Goal: Find specific page/section: Find specific page/section

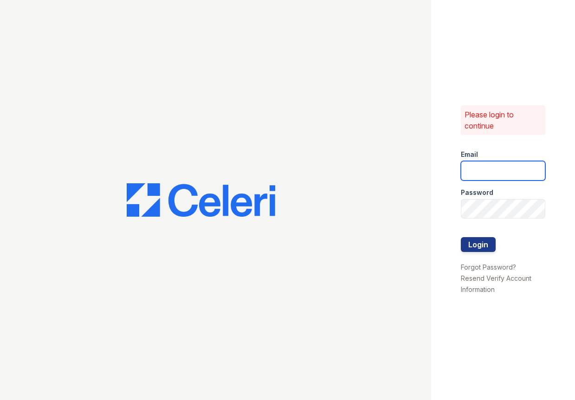
click at [492, 170] on input "email" at bounding box center [503, 170] width 84 height 19
type input "[EMAIL_ADDRESS][DOMAIN_NAME]"
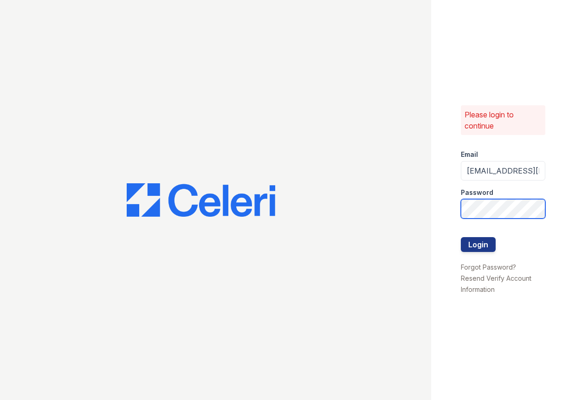
click at [461, 237] on button "Login" at bounding box center [478, 244] width 35 height 15
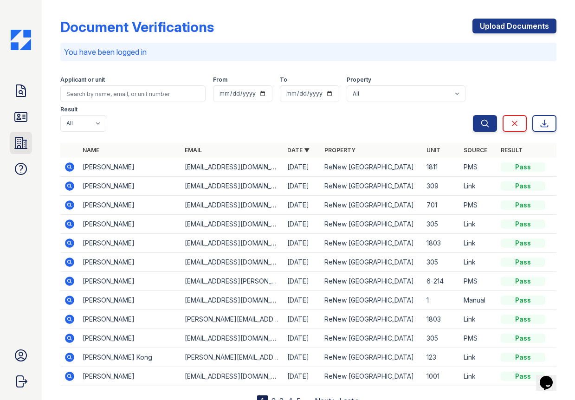
click at [19, 148] on icon at bounding box center [21, 142] width 12 height 11
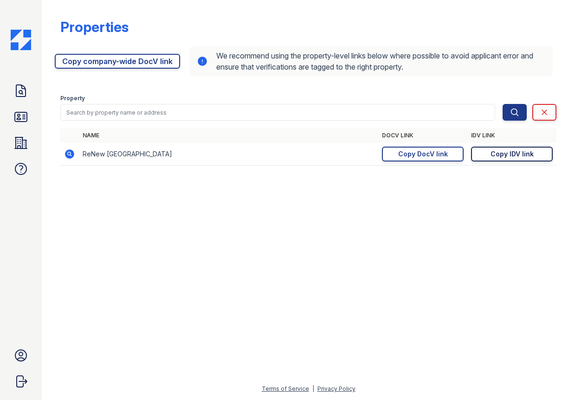
click at [495, 147] on link "Copy IDV link Copy link" at bounding box center [512, 154] width 82 height 15
click at [22, 108] on link "ID Verifications" at bounding box center [21, 117] width 22 height 22
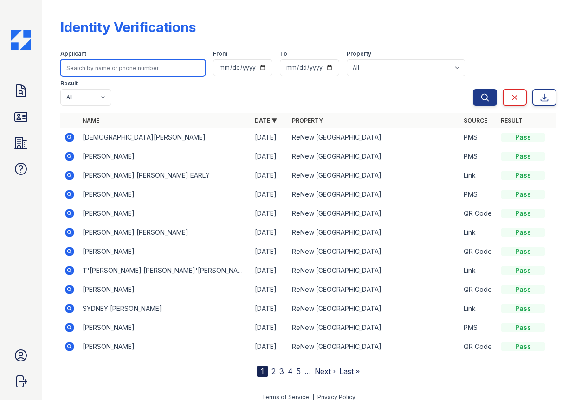
click at [126, 65] on input "search" at bounding box center [132, 67] width 145 height 17
type input "rehaan"
click at [473, 89] on button "Search" at bounding box center [485, 97] width 24 height 17
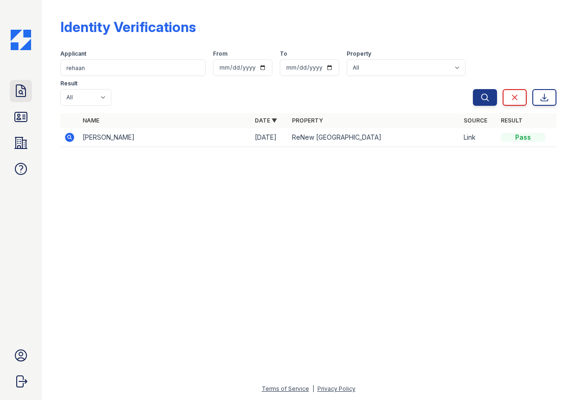
click at [15, 95] on icon at bounding box center [20, 90] width 15 height 15
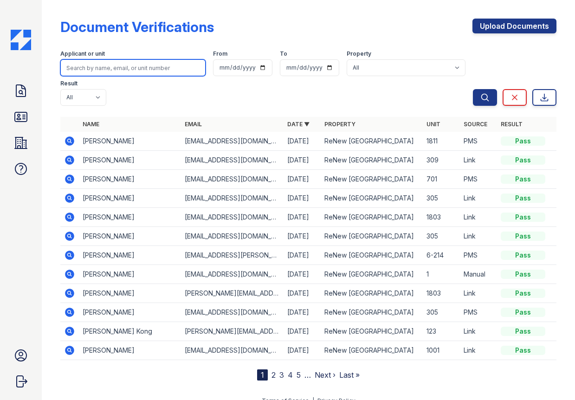
click at [104, 70] on input "search" at bounding box center [132, 67] width 145 height 17
type input "rehaan"
click at [473, 89] on button "Search" at bounding box center [485, 97] width 24 height 17
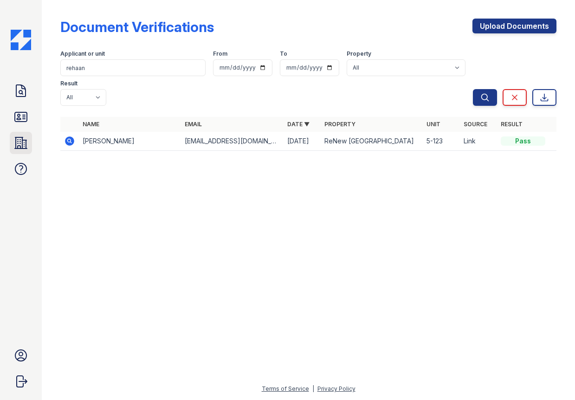
click at [16, 146] on icon at bounding box center [21, 142] width 12 height 11
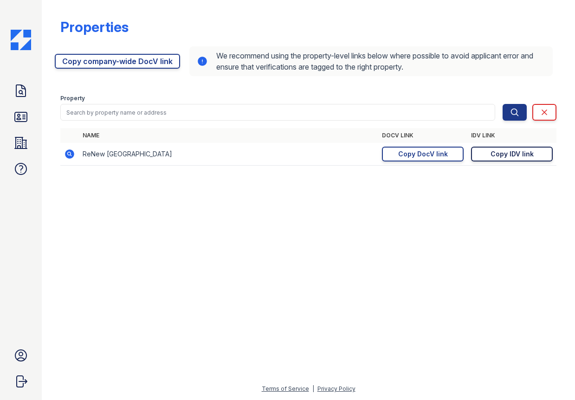
click at [501, 153] on div "Copy IDV link" at bounding box center [511, 153] width 43 height 9
click at [499, 154] on div "Copy IDV link" at bounding box center [511, 153] width 43 height 9
click at [23, 113] on icon at bounding box center [20, 116] width 15 height 15
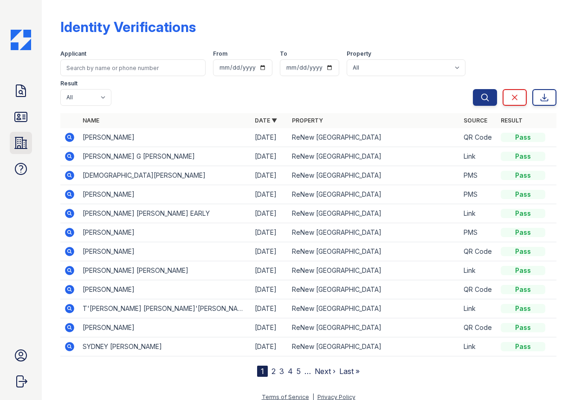
click at [17, 142] on icon at bounding box center [20, 142] width 15 height 15
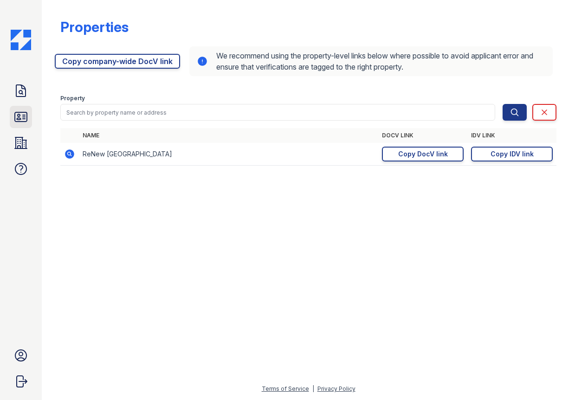
click at [25, 115] on icon at bounding box center [21, 116] width 12 height 9
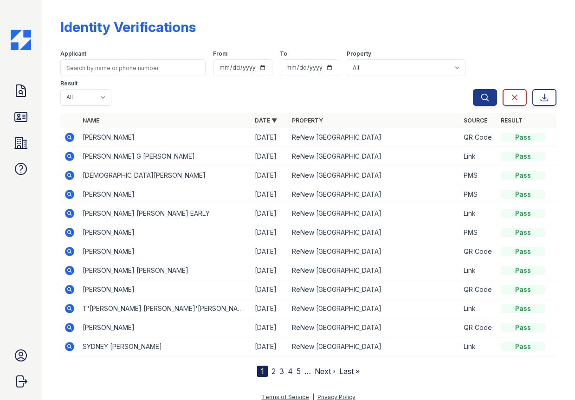
click at [25, 115] on icon at bounding box center [21, 116] width 12 height 9
click at [19, 117] on icon at bounding box center [20, 116] width 15 height 15
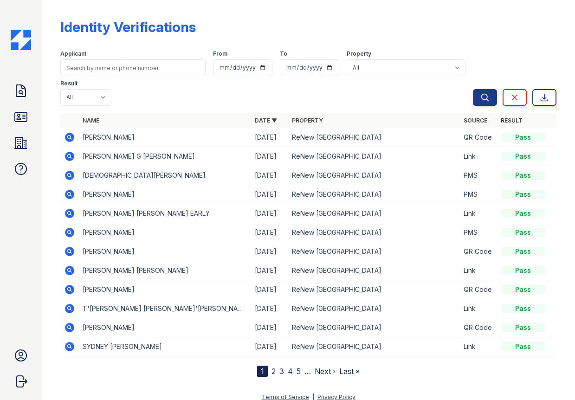
click at [19, 117] on icon at bounding box center [20, 116] width 15 height 15
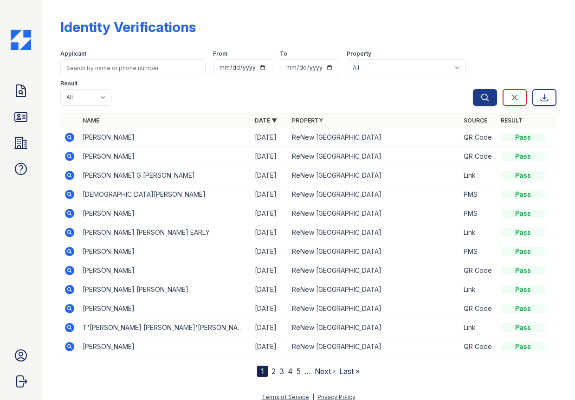
click at [19, 117] on icon at bounding box center [20, 116] width 15 height 15
click at [20, 116] on icon at bounding box center [21, 116] width 12 height 9
